Goal: Information Seeking & Learning: Learn about a topic

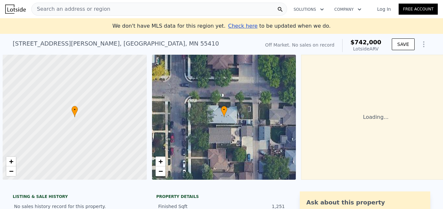
scroll to position [0, 3]
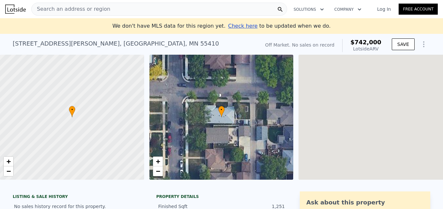
click at [128, 10] on div "Search an address or region" at bounding box center [159, 9] width 256 height 13
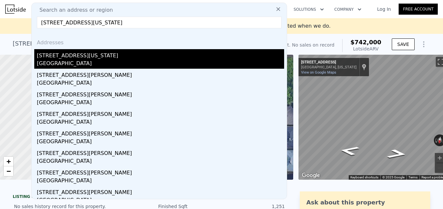
type input "[STREET_ADDRESS][US_STATE]"
click at [80, 54] on div "[STREET_ADDRESS][US_STATE]" at bounding box center [160, 54] width 247 height 10
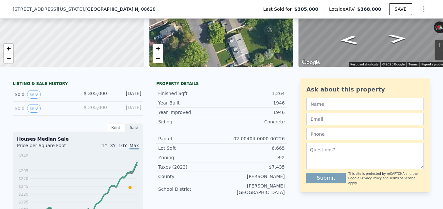
scroll to position [96, 0]
click at [112, 113] on div "[DATE]" at bounding box center [126, 108] width 29 height 8
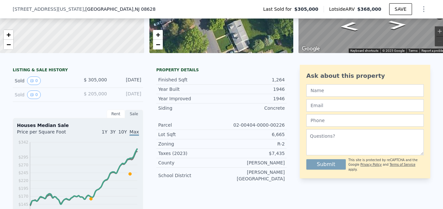
scroll to position [128, 0]
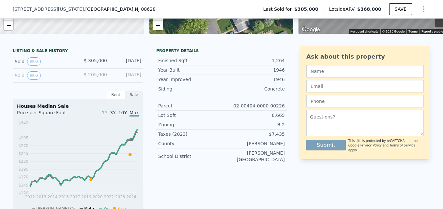
click at [61, 80] on div "Sold 0" at bounding box center [44, 75] width 58 height 8
click at [30, 78] on icon "View historical data" at bounding box center [32, 76] width 4 height 4
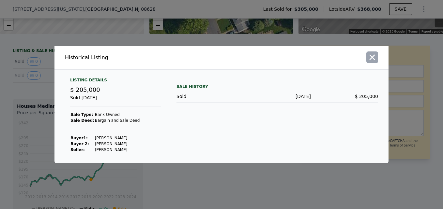
click at [369, 54] on icon "button" at bounding box center [372, 57] width 9 height 9
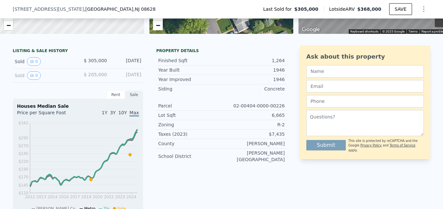
click at [26, 83] on div "Sold 0 $ 205,000 [DATE]" at bounding box center [78, 76] width 130 height 14
click at [30, 78] on icon "View historical data" at bounding box center [32, 76] width 4 height 4
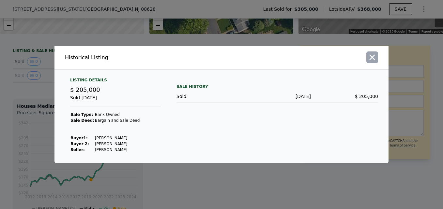
click at [373, 59] on icon "button" at bounding box center [372, 57] width 9 height 9
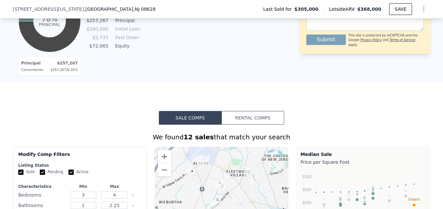
scroll to position [487, 0]
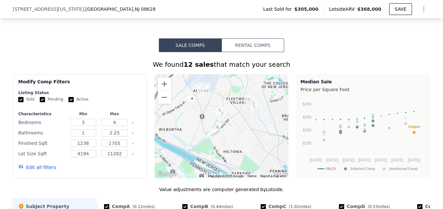
click at [43, 102] on label "Pending" at bounding box center [51, 100] width 23 height 6
click at [43, 102] on input "Pending" at bounding box center [42, 99] width 5 height 5
checkbox input "false"
click at [70, 102] on label "Active" at bounding box center [79, 100] width 20 height 6
click at [70, 102] on input "Active" at bounding box center [71, 99] width 5 height 5
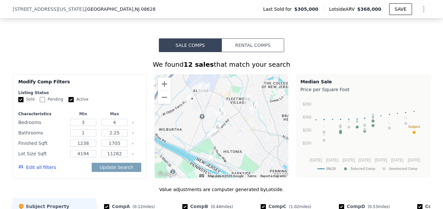
checkbox input "false"
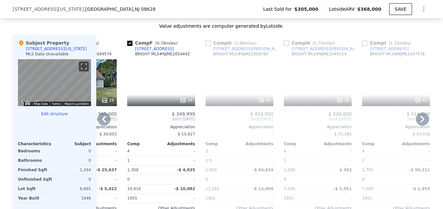
scroll to position [650, 0]
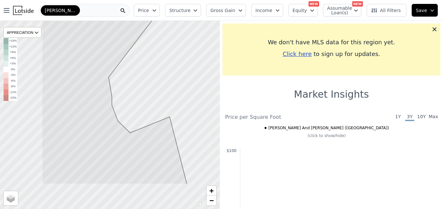
drag, startPoint x: 135, startPoint y: 119, endPoint x: 188, endPoint y: 99, distance: 56.9
click at [188, 99] on div at bounding box center [110, 115] width 264 height 226
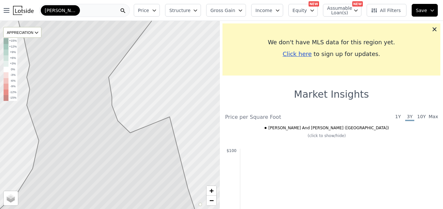
click at [145, 67] on div at bounding box center [110, 115] width 264 height 226
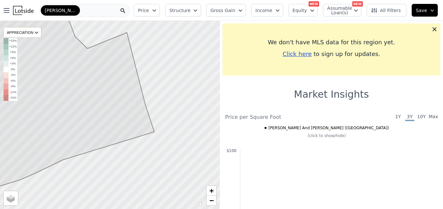
drag, startPoint x: 145, startPoint y: 128, endPoint x: 121, endPoint y: 123, distance: 24.4
click at [121, 123] on icon at bounding box center [44, 83] width 222 height 228
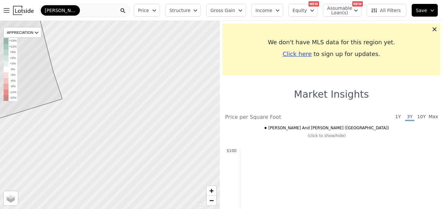
drag, startPoint x: 181, startPoint y: 124, endPoint x: 89, endPoint y: 91, distance: 97.7
click at [89, 91] on div at bounding box center [110, 115] width 264 height 226
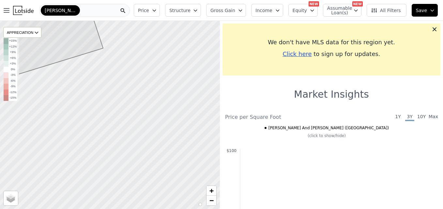
drag, startPoint x: 117, startPoint y: 144, endPoint x: 158, endPoint y: 97, distance: 62.9
click at [158, 97] on div at bounding box center [110, 115] width 264 height 226
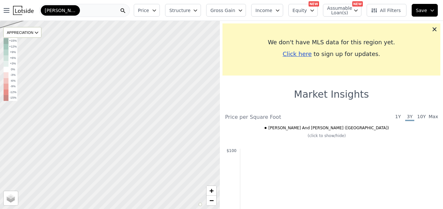
drag, startPoint x: 163, startPoint y: 134, endPoint x: 110, endPoint y: 102, distance: 62.4
click at [109, 102] on div at bounding box center [109, 115] width 264 height 226
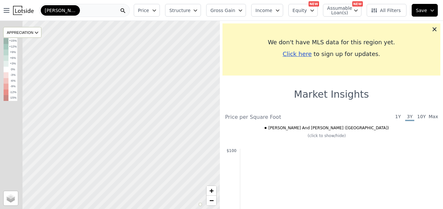
drag, startPoint x: 138, startPoint y: 117, endPoint x: 189, endPoint y: 109, distance: 52.3
click at [189, 109] on div at bounding box center [155, 118] width 264 height 226
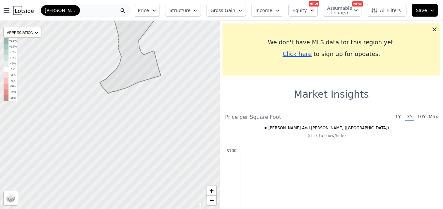
drag, startPoint x: 81, startPoint y: 105, endPoint x: 133, endPoint y: 101, distance: 52.3
click at [133, 101] on div at bounding box center [110, 115] width 264 height 226
drag, startPoint x: 111, startPoint y: 183, endPoint x: 113, endPoint y: 180, distance: 3.8
click at [112, 181] on div at bounding box center [110, 115] width 264 height 226
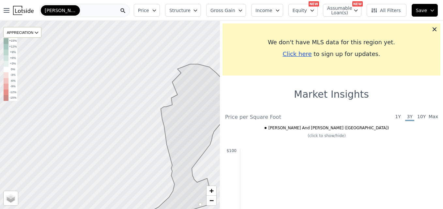
drag, startPoint x: 94, startPoint y: 124, endPoint x: 120, endPoint y: 173, distance: 55.9
click at [120, 176] on div at bounding box center [110, 115] width 264 height 226
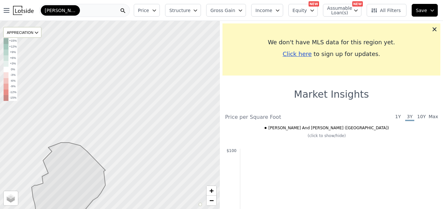
drag, startPoint x: 173, startPoint y: 115, endPoint x: 44, endPoint y: 194, distance: 151.0
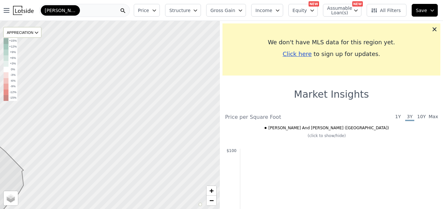
drag, startPoint x: 147, startPoint y: 127, endPoint x: 65, endPoint y: 127, distance: 81.9
click at [65, 127] on div at bounding box center [110, 115] width 264 height 226
drag, startPoint x: 57, startPoint y: 159, endPoint x: 153, endPoint y: 92, distance: 116.3
click at [148, 94] on div at bounding box center [110, 115] width 264 height 226
drag, startPoint x: 122, startPoint y: 104, endPoint x: 176, endPoint y: 74, distance: 61.9
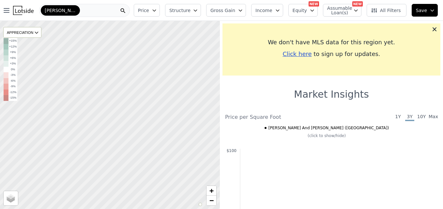
click at [172, 75] on div at bounding box center [110, 115] width 264 height 226
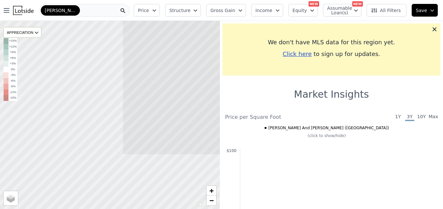
drag, startPoint x: 114, startPoint y: 123, endPoint x: 153, endPoint y: 102, distance: 44.4
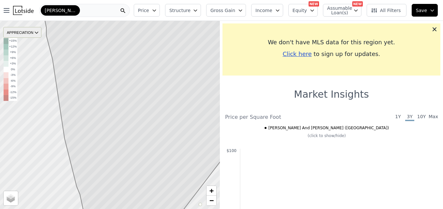
click at [34, 32] on div "APPRECIATION" at bounding box center [22, 32] width 38 height 11
click at [90, 48] on icon at bounding box center [142, 115] width 202 height 228
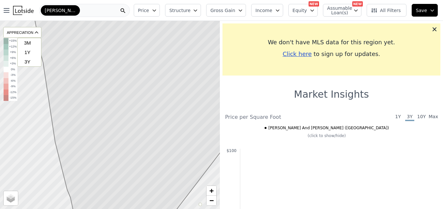
drag, startPoint x: 137, startPoint y: 103, endPoint x: 111, endPoint y: 109, distance: 27.5
click at [111, 109] on icon at bounding box center [132, 119] width 201 height 228
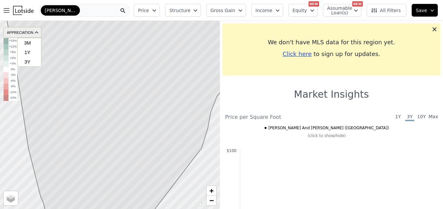
click at [38, 31] on icon at bounding box center [36, 32] width 5 height 5
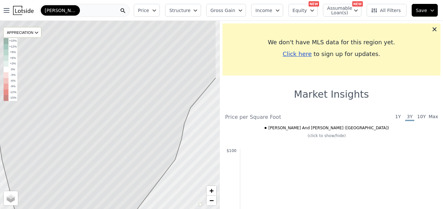
drag, startPoint x: 107, startPoint y: 96, endPoint x: 102, endPoint y: 99, distance: 6.4
click at [102, 99] on icon at bounding box center [96, 127] width 239 height 228
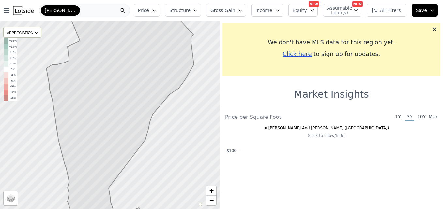
drag, startPoint x: 126, startPoint y: 83, endPoint x: 121, endPoint y: 109, distance: 26.6
click at [120, 111] on icon at bounding box center [119, 127] width 147 height 228
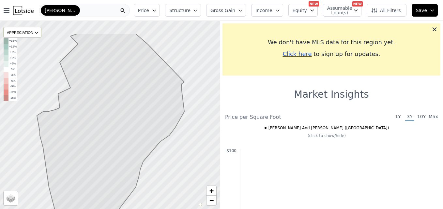
click at [135, 106] on icon at bounding box center [110, 147] width 147 height 228
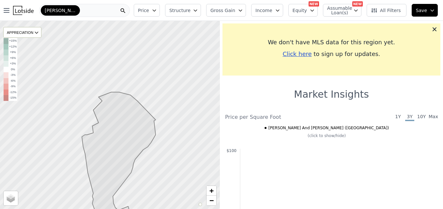
drag, startPoint x: 129, startPoint y: 91, endPoint x: 127, endPoint y: 124, distance: 33.0
click at [127, 124] on icon at bounding box center [115, 170] width 82 height 157
drag, startPoint x: 149, startPoint y: 79, endPoint x: 113, endPoint y: 136, distance: 67.4
click at [113, 136] on div at bounding box center [110, 115] width 264 height 226
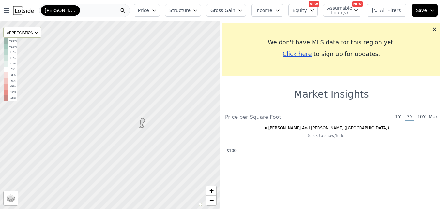
drag, startPoint x: 119, startPoint y: 113, endPoint x: 133, endPoint y: 115, distance: 13.6
click at [133, 115] on div at bounding box center [110, 115] width 264 height 226
click at [94, 9] on div "Ewing And Carroll (Trenton)" at bounding box center [84, 10] width 91 height 13
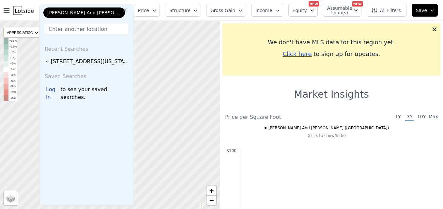
click at [128, 12] on icon at bounding box center [125, 10] width 7 height 7
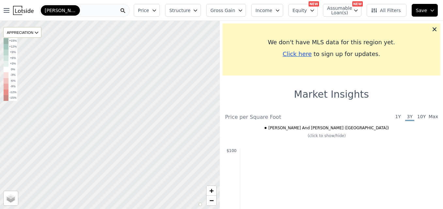
click at [109, 11] on div "Ewing And Carroll (Trenton)" at bounding box center [84, 10] width 91 height 13
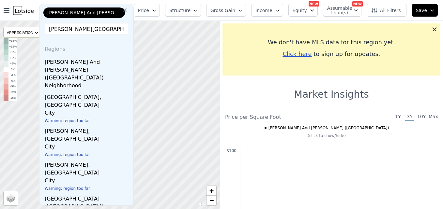
scroll to position [98, 0]
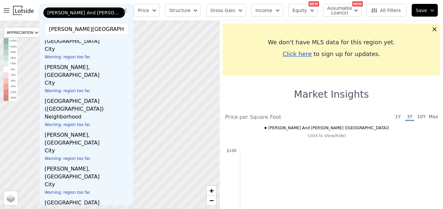
type input "ewing township"
click at [128, 10] on icon at bounding box center [125, 10] width 7 height 7
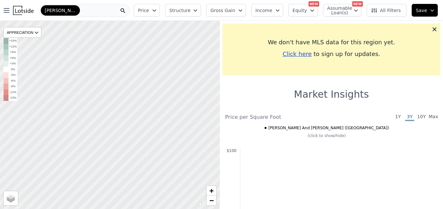
drag, startPoint x: 121, startPoint y: 73, endPoint x: 133, endPoint y: 152, distance: 79.9
click at [133, 152] on div at bounding box center [110, 115] width 264 height 226
drag, startPoint x: 124, startPoint y: 88, endPoint x: 113, endPoint y: 142, distance: 54.3
click at [113, 141] on div at bounding box center [110, 115] width 264 height 226
drag, startPoint x: 107, startPoint y: 129, endPoint x: 95, endPoint y: 151, distance: 25.0
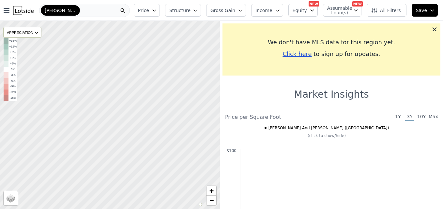
click at [95, 151] on div at bounding box center [108, 119] width 264 height 226
drag, startPoint x: 162, startPoint y: 131, endPoint x: 151, endPoint y: 130, distance: 11.5
click at [151, 130] on div at bounding box center [105, 115] width 264 height 226
drag, startPoint x: 146, startPoint y: 131, endPoint x: 127, endPoint y: 97, distance: 39.6
click at [127, 97] on div at bounding box center [110, 115] width 264 height 226
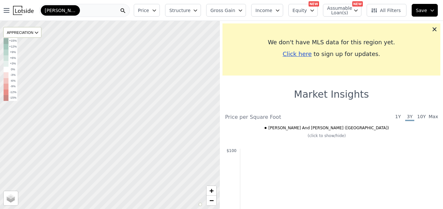
drag, startPoint x: 76, startPoint y: 109, endPoint x: 108, endPoint y: 108, distance: 31.7
click at [108, 108] on div at bounding box center [110, 115] width 264 height 226
drag, startPoint x: 122, startPoint y: 103, endPoint x: 163, endPoint y: 93, distance: 42.7
click at [163, 93] on div at bounding box center [110, 115] width 264 height 226
drag, startPoint x: 145, startPoint y: 125, endPoint x: 146, endPoint y: 133, distance: 7.9
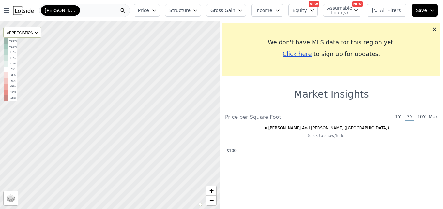
click at [146, 133] on div at bounding box center [109, 128] width 264 height 226
drag, startPoint x: 138, startPoint y: 92, endPoint x: 135, endPoint y: 140, distance: 48.3
click at [135, 142] on div at bounding box center [110, 115] width 264 height 226
drag, startPoint x: 135, startPoint y: 121, endPoint x: 122, endPoint y: 111, distance: 16.7
click at [122, 111] on div at bounding box center [108, 113] width 264 height 226
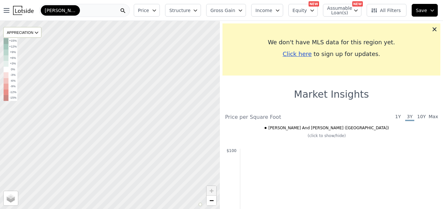
drag, startPoint x: 140, startPoint y: 132, endPoint x: 115, endPoint y: 99, distance: 41.2
click at [115, 100] on div at bounding box center [108, 110] width 264 height 226
drag, startPoint x: 146, startPoint y: 146, endPoint x: 115, endPoint y: 110, distance: 47.7
click at [115, 110] on div at bounding box center [110, 115] width 264 height 226
drag, startPoint x: 139, startPoint y: 130, endPoint x: 144, endPoint y: 144, distance: 14.8
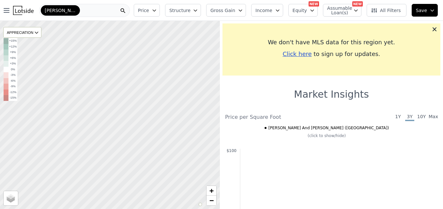
click at [145, 147] on div at bounding box center [113, 123] width 264 height 226
drag, startPoint x: 151, startPoint y: 146, endPoint x: 151, endPoint y: 150, distance: 4.0
click at [151, 150] on div at bounding box center [110, 115] width 264 height 226
drag, startPoint x: 141, startPoint y: 109, endPoint x: 116, endPoint y: 173, distance: 69.2
click at [116, 173] on div at bounding box center [110, 115] width 264 height 226
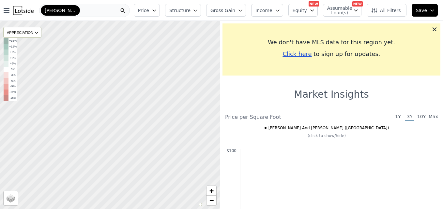
drag, startPoint x: 107, startPoint y: 131, endPoint x: 144, endPoint y: 145, distance: 39.0
click at [133, 175] on div at bounding box center [110, 115] width 264 height 226
drag, startPoint x: 164, startPoint y: 135, endPoint x: 142, endPoint y: 123, distance: 25.8
click at [142, 123] on div at bounding box center [105, 113] width 264 height 226
drag, startPoint x: 163, startPoint y: 136, endPoint x: 123, endPoint y: 127, distance: 40.5
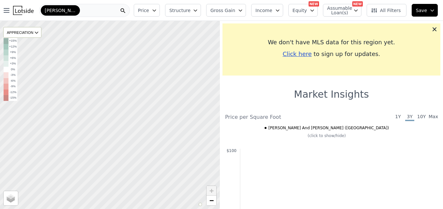
click at [123, 127] on div at bounding box center [110, 115] width 264 height 226
drag, startPoint x: 165, startPoint y: 133, endPoint x: 111, endPoint y: 116, distance: 56.7
click at [111, 117] on div at bounding box center [110, 115] width 264 height 226
drag, startPoint x: 108, startPoint y: 115, endPoint x: 77, endPoint y: 148, distance: 45.7
click at [77, 147] on div at bounding box center [110, 115] width 264 height 226
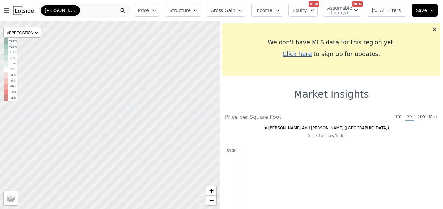
drag, startPoint x: 90, startPoint y: 120, endPoint x: 161, endPoint y: 97, distance: 74.0
click at [161, 97] on div at bounding box center [110, 115] width 264 height 226
drag, startPoint x: 134, startPoint y: 99, endPoint x: 124, endPoint y: 160, distance: 62.2
click at [123, 163] on div at bounding box center [110, 118] width 264 height 226
drag, startPoint x: 171, startPoint y: 100, endPoint x: 197, endPoint y: 66, distance: 42.7
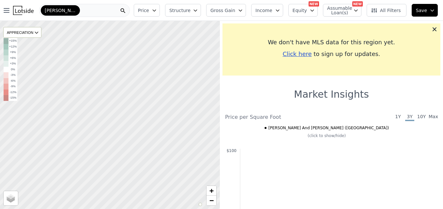
click at [197, 66] on div at bounding box center [110, 115] width 264 height 226
drag, startPoint x: 168, startPoint y: 84, endPoint x: 176, endPoint y: 67, distance: 19.3
click at [176, 67] on div at bounding box center [110, 115] width 264 height 226
drag, startPoint x: 152, startPoint y: 84, endPoint x: 153, endPoint y: 80, distance: 3.7
click at [153, 80] on div at bounding box center [110, 108] width 264 height 226
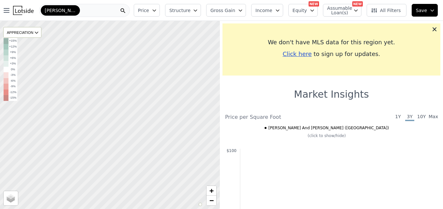
drag, startPoint x: 131, startPoint y: 116, endPoint x: 151, endPoint y: 109, distance: 21.4
click at [151, 109] on div at bounding box center [110, 115] width 264 height 226
click at [83, 115] on div at bounding box center [110, 115] width 264 height 226
drag, startPoint x: 102, startPoint y: 129, endPoint x: 105, endPoint y: 133, distance: 5.4
click at [106, 134] on div at bounding box center [110, 115] width 264 height 226
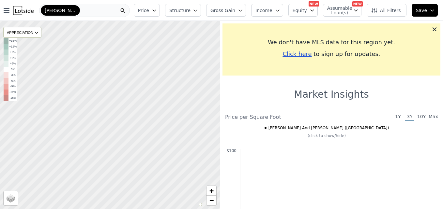
drag, startPoint x: 96, startPoint y: 114, endPoint x: 99, endPoint y: 131, distance: 17.6
click at [99, 131] on div at bounding box center [110, 115] width 264 height 226
drag, startPoint x: 99, startPoint y: 131, endPoint x: 128, endPoint y: 153, distance: 36.5
click at [128, 153] on div at bounding box center [110, 115] width 264 height 226
click at [130, 155] on div at bounding box center [110, 115] width 264 height 226
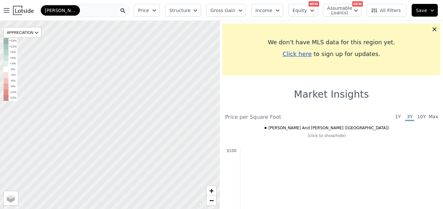
click at [130, 155] on div at bounding box center [110, 115] width 264 height 226
drag, startPoint x: 141, startPoint y: 159, endPoint x: 126, endPoint y: 117, distance: 44.5
click at [126, 117] on div at bounding box center [108, 110] width 264 height 226
click at [119, 117] on div at bounding box center [110, 115] width 264 height 226
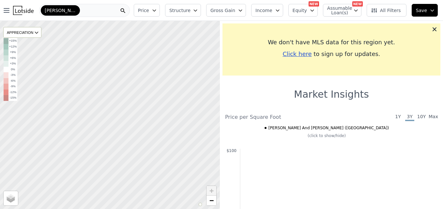
click at [111, 143] on div at bounding box center [110, 115] width 264 height 226
click at [112, 143] on div at bounding box center [110, 115] width 264 height 226
click at [119, 140] on div at bounding box center [110, 115] width 264 height 226
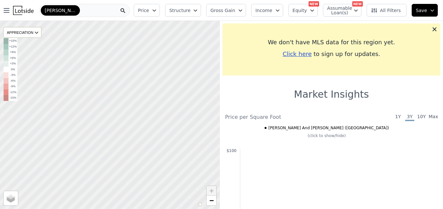
click at [114, 84] on div at bounding box center [110, 115] width 264 height 226
drag
click at [91, 95] on div at bounding box center [110, 115] width 264 height 226
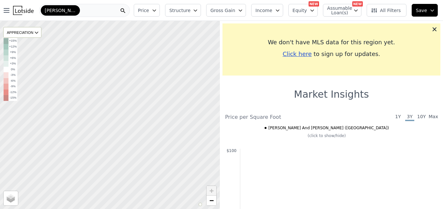
click at [125, 111] on div at bounding box center [110, 115] width 264 height 226
click at [91, 9] on div "Ewing And Carroll (Trenton)" at bounding box center [84, 10] width 91 height 13
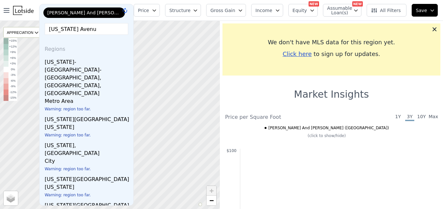
type input "Washington Avenue"
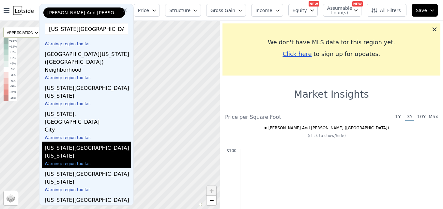
scroll to position [93, 0]
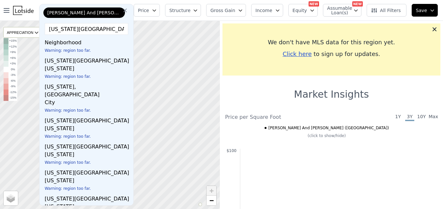
click at [435, 28] on div "We don't have MLS data for this region yet. Click here to sign up for updates." at bounding box center [331, 49] width 218 height 52
